Goal: Task Accomplishment & Management: Use online tool/utility

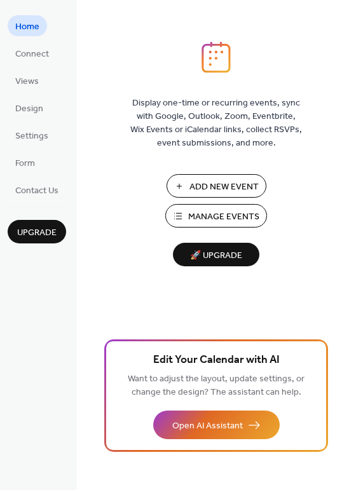
click at [219, 211] on span "Manage Events" at bounding box center [223, 217] width 71 height 13
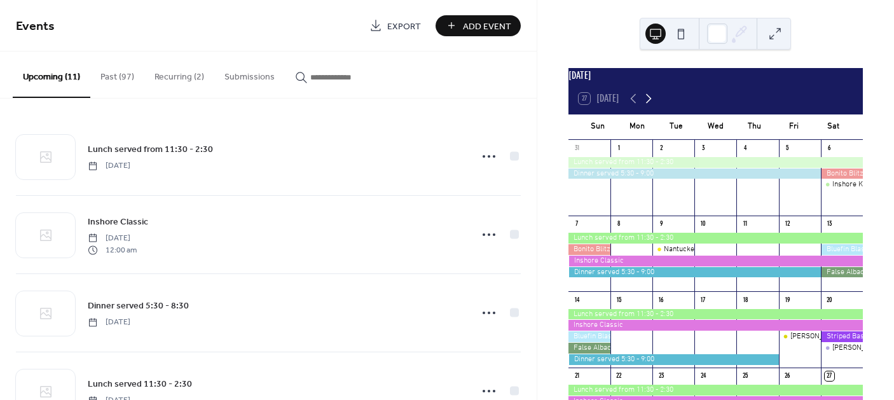
click at [649, 106] on icon at bounding box center [648, 98] width 15 height 15
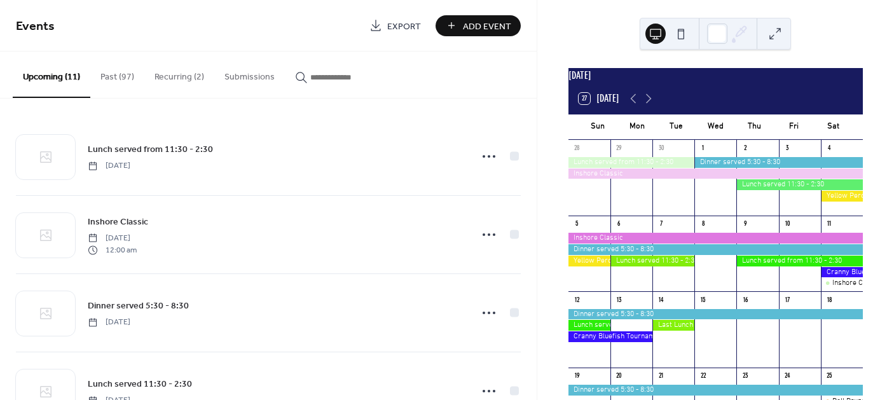
click at [837, 336] on div at bounding box center [842, 336] width 42 height 54
click at [120, 73] on button "Past (97)" at bounding box center [117, 74] width 54 height 45
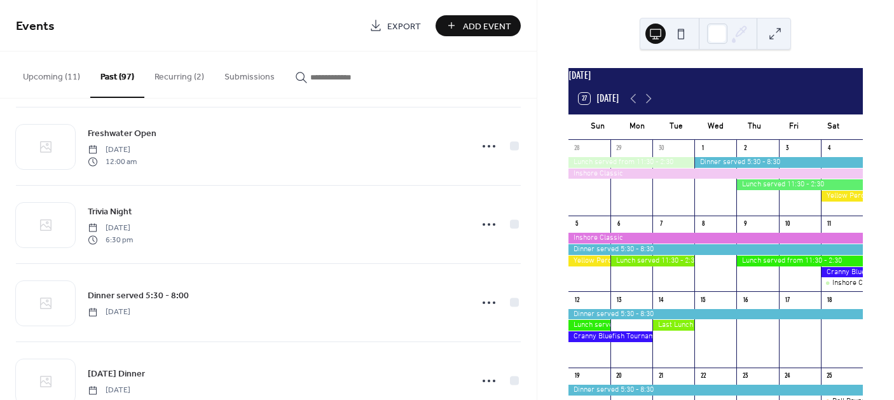
scroll to position [3295, 0]
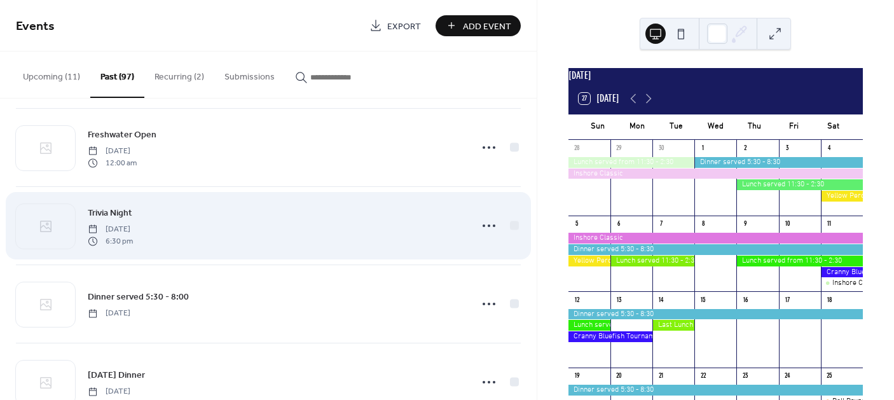
click at [133, 235] on span "6:30 pm" at bounding box center [110, 240] width 45 height 11
click at [483, 222] on icon at bounding box center [489, 226] width 20 height 20
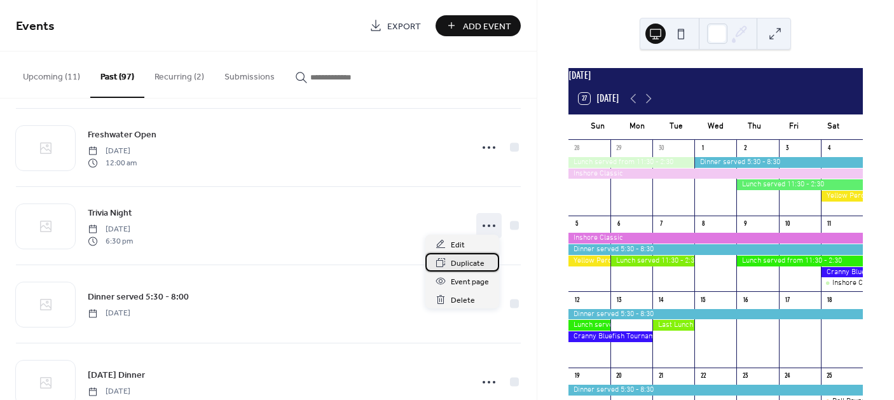
click at [467, 263] on span "Duplicate" at bounding box center [468, 263] width 34 height 13
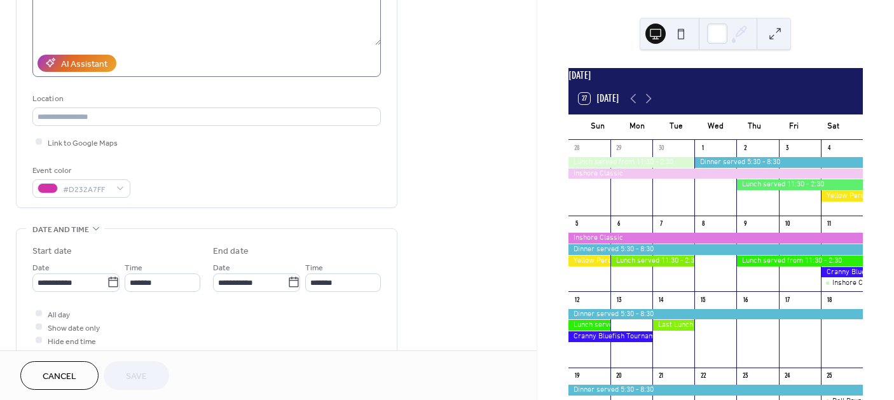
scroll to position [191, 0]
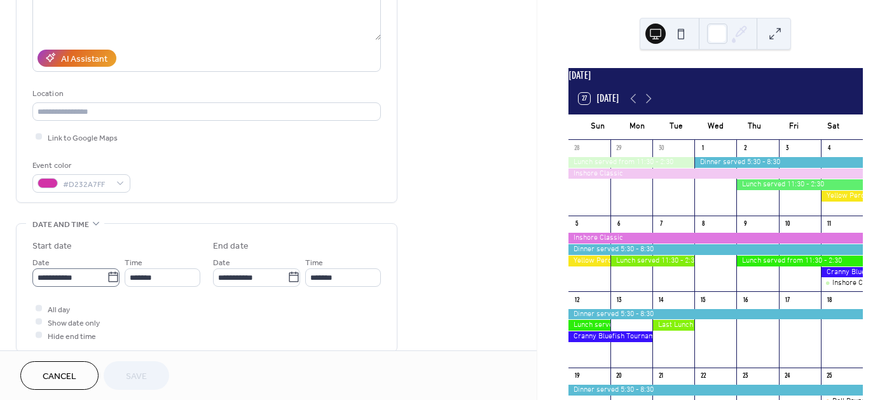
click at [106, 277] on body "**********" at bounding box center [447, 200] width 894 height 400
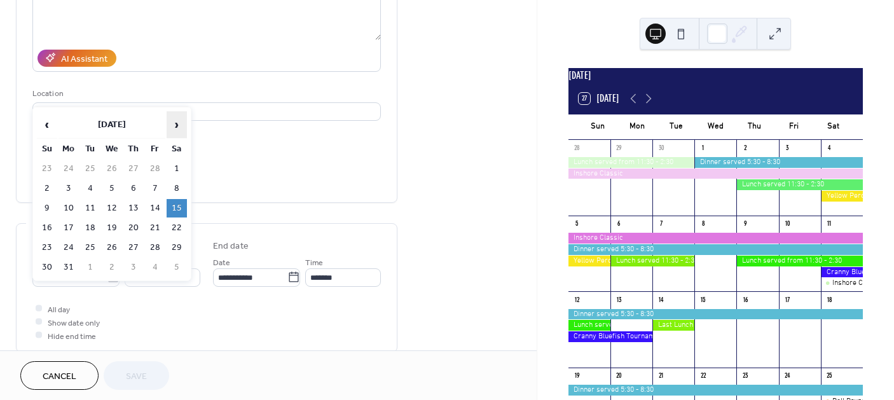
click at [179, 127] on span "›" at bounding box center [176, 124] width 19 height 25
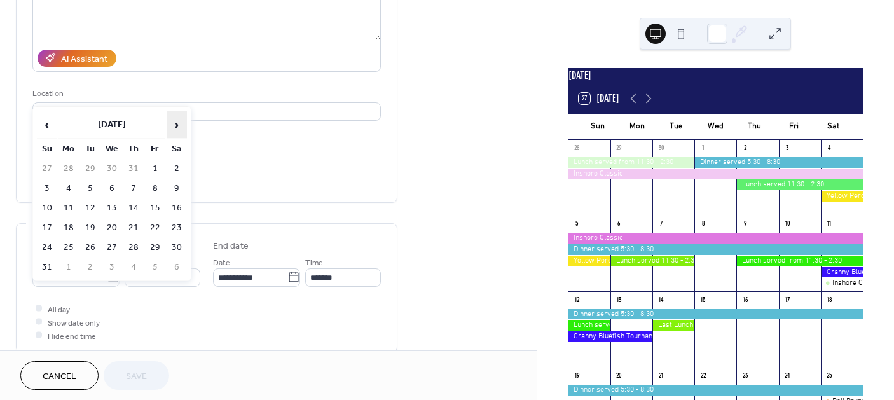
click at [179, 127] on span "›" at bounding box center [176, 124] width 19 height 25
click at [180, 208] on td "18" at bounding box center [177, 208] width 20 height 18
type input "**********"
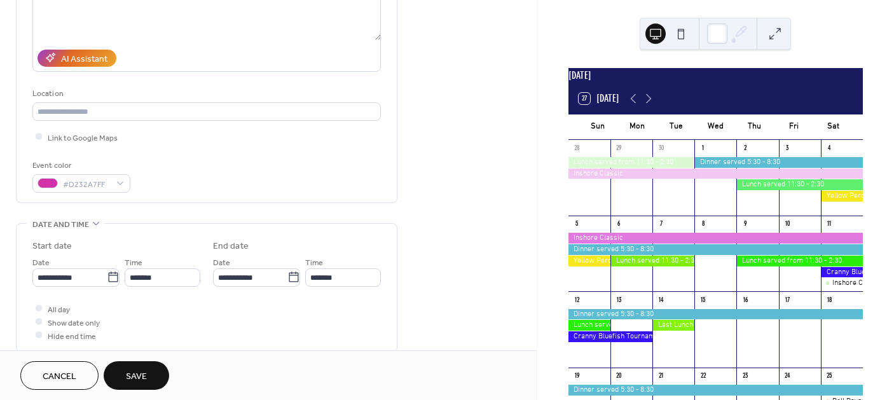
click at [149, 366] on button "Save" at bounding box center [137, 375] width 66 height 29
